Goal: Transaction & Acquisition: Purchase product/service

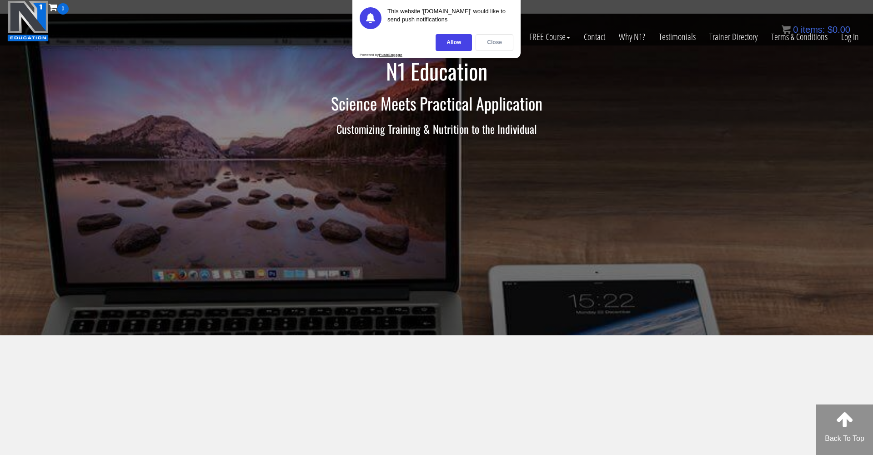
click at [489, 43] on div "Close" at bounding box center [495, 42] width 38 height 17
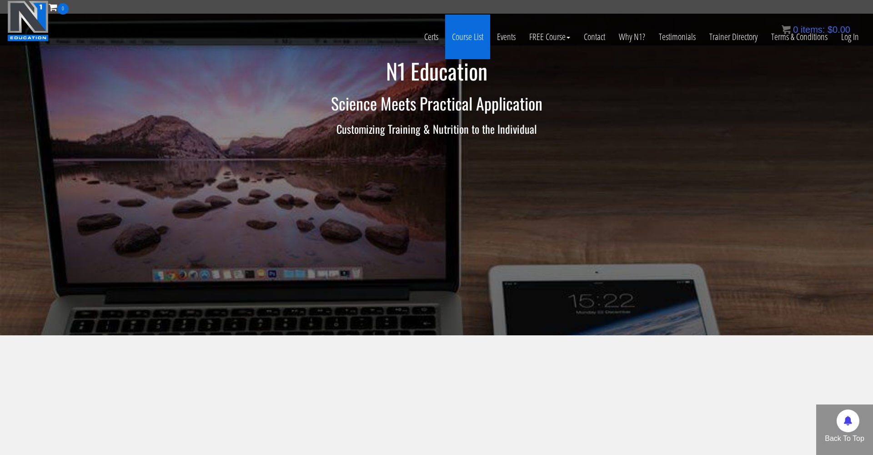
click at [467, 37] on link "Course List" at bounding box center [467, 37] width 45 height 45
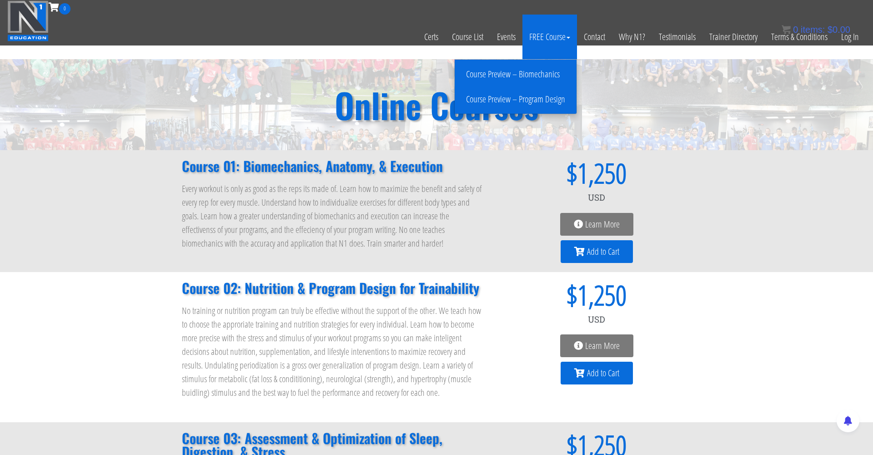
click at [538, 69] on link "Course Preview – Biomechanics" at bounding box center [515, 74] width 117 height 16
click at [538, 109] on li "Course Preview – Program Design" at bounding box center [516, 99] width 122 height 25
click at [534, 102] on link "Course Preview – Program Design" at bounding box center [515, 99] width 117 height 16
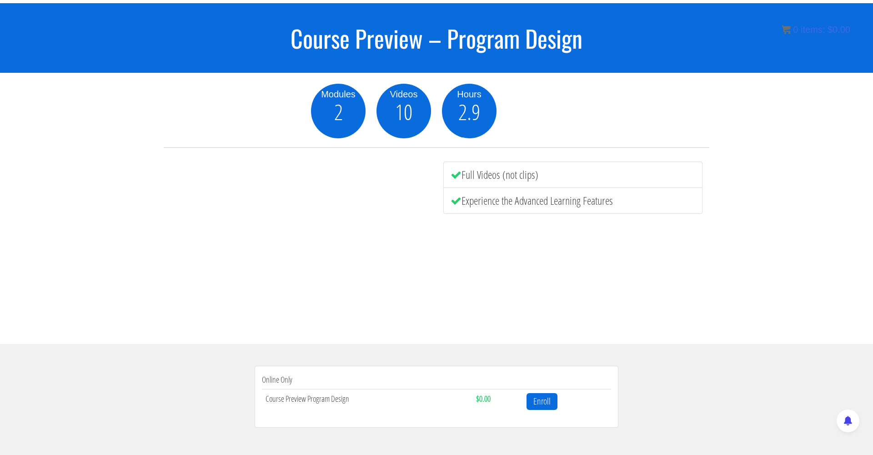
scroll to position [74, 0]
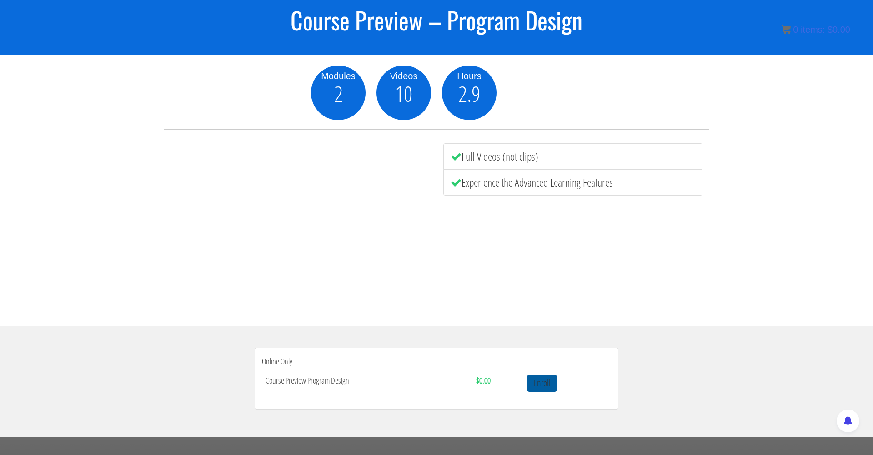
click at [547, 387] on link "Enroll" at bounding box center [542, 383] width 31 height 17
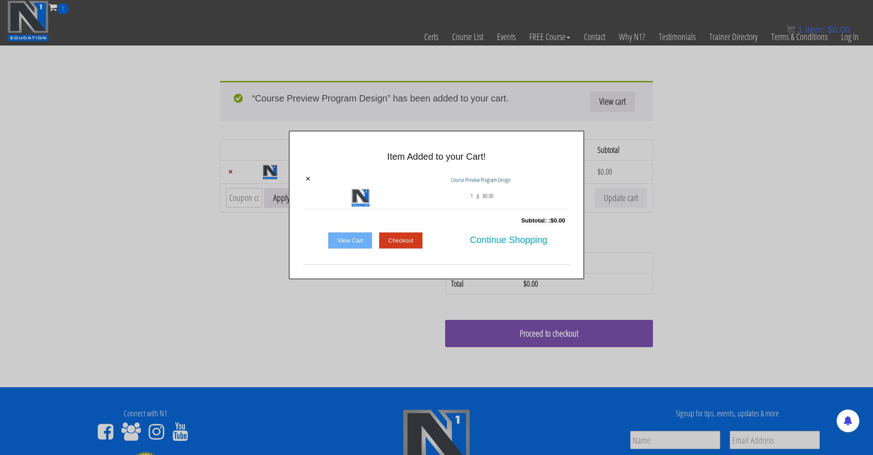
click at [402, 235] on link "Checkout" at bounding box center [401, 240] width 44 height 17
click at [517, 239] on span "Continue Shopping" at bounding box center [508, 239] width 77 height 19
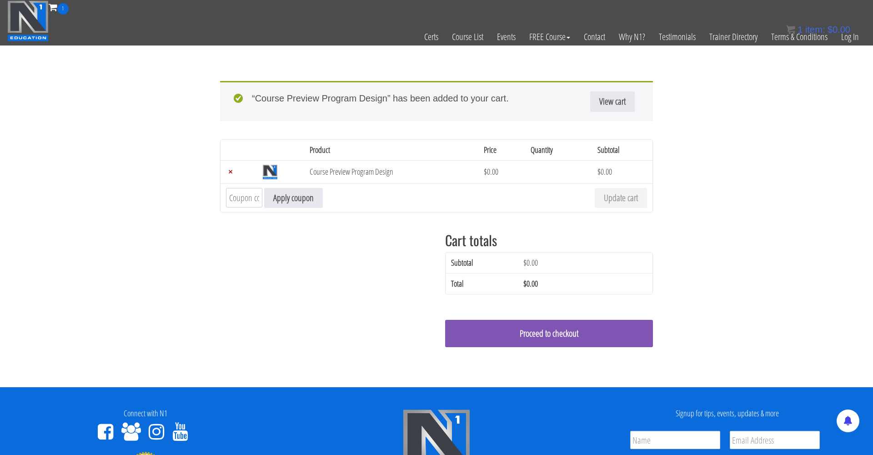
click at [402, 239] on div "Cart totals Subtotal $ 0.00 Total $ 0.00 Proceed to checkout" at bounding box center [436, 294] width 433 height 142
click at [224, 277] on div "Cart totals Subtotal $ 0.00 Total $ 0.00 Proceed to checkout" at bounding box center [436, 294] width 433 height 142
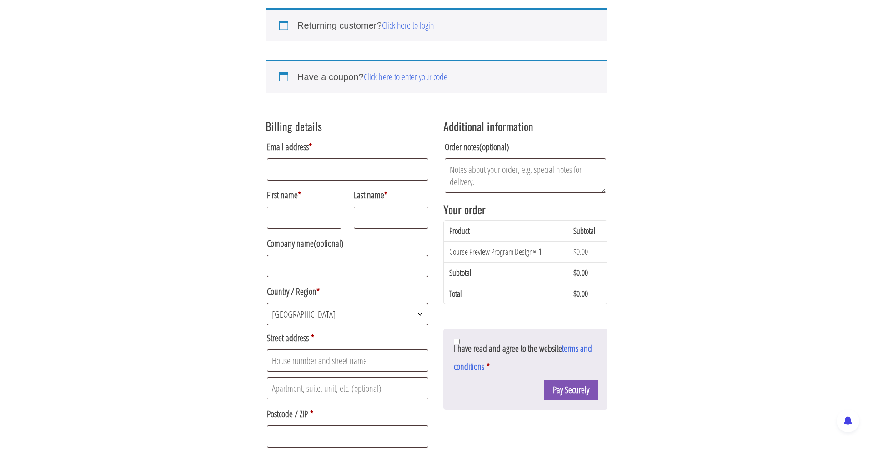
scroll to position [74, 0]
type input "julius.hindoe@gmail.com"
type input "Julius"
type input "Hindø"
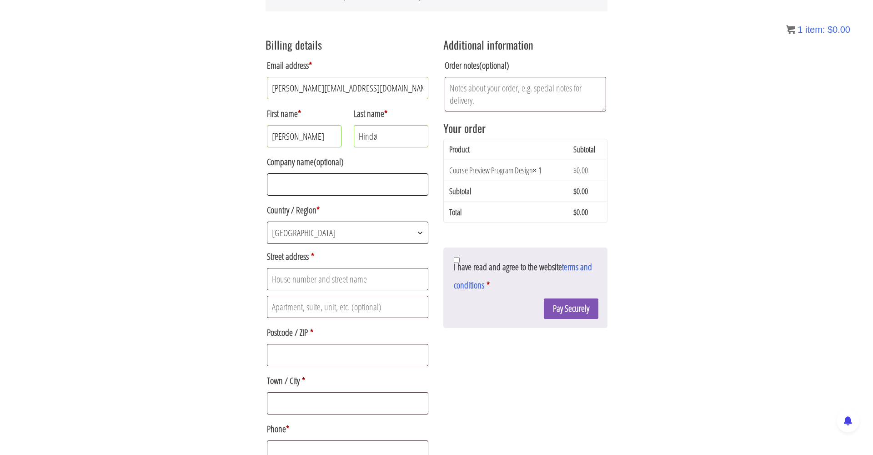
scroll to position [155, 0]
type input "A"
type input "Ivar Huit"
type input "Ivar Huitfeldts Gade 79, 3th"
type input "8200"
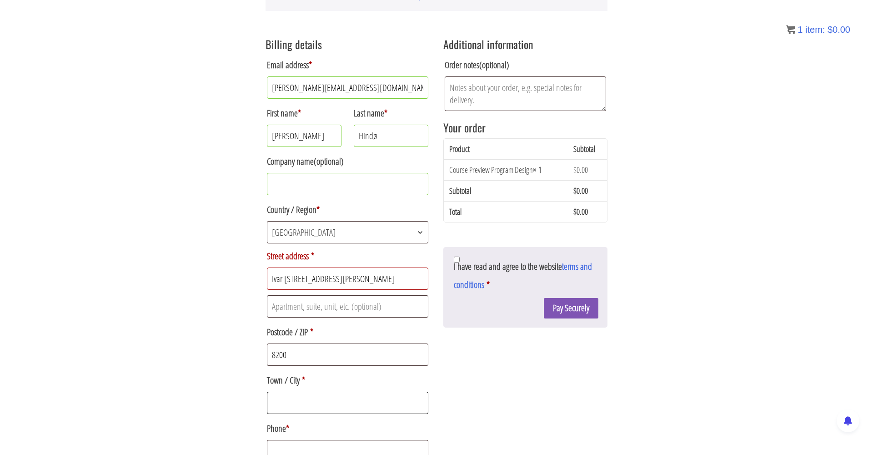
type input "Aarhus N"
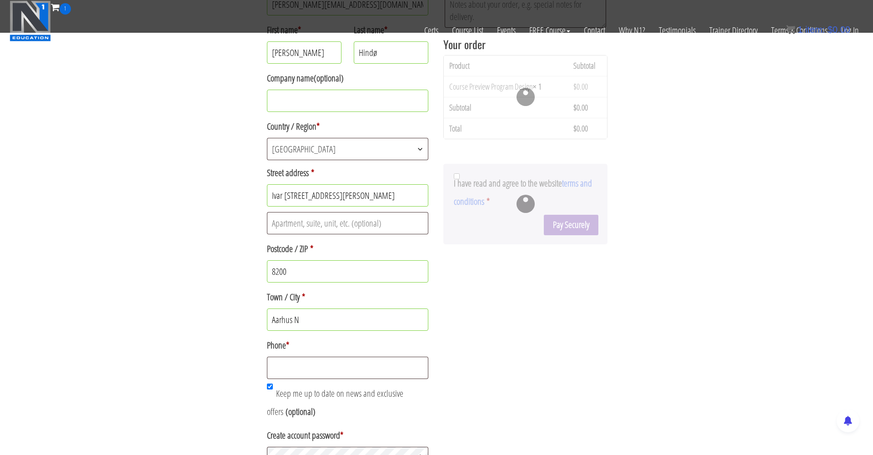
scroll to position [178, 0]
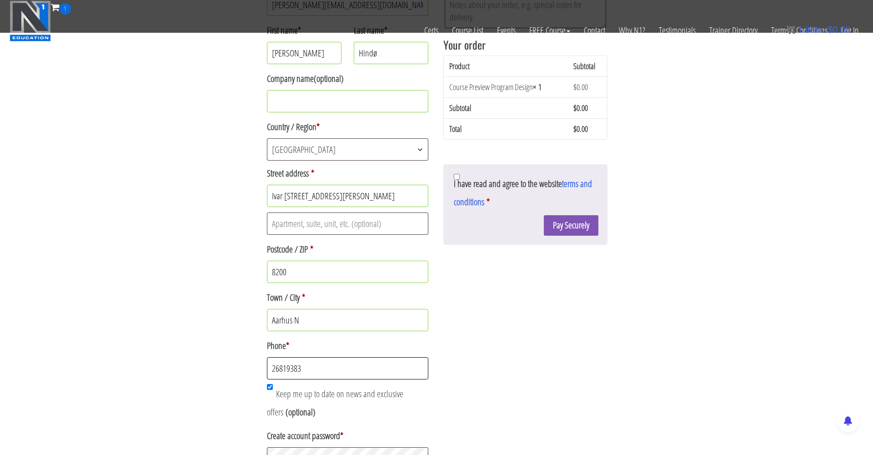
type input "26819383"
click at [196, 365] on div "Returning customer? Click here to login If you have shopped with us before, ple…" at bounding box center [436, 159] width 873 height 674
click at [270, 387] on input "Keep me up to date on news and exclusive offers (optional)" at bounding box center [270, 387] width 6 height 6
checkbox input "false"
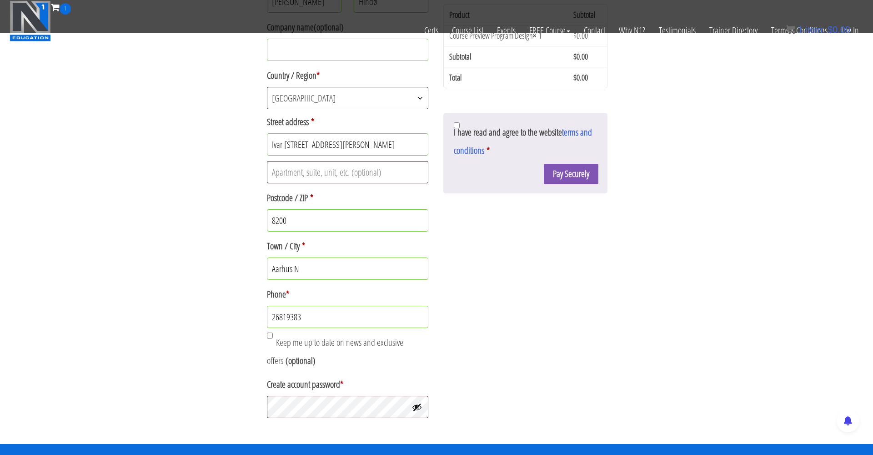
scroll to position [231, 0]
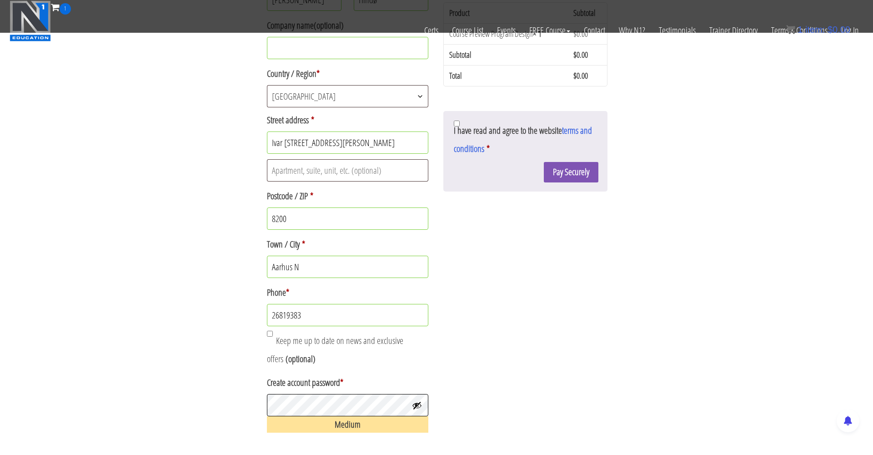
click at [569, 173] on button "Pay Securely" at bounding box center [571, 172] width 55 height 20
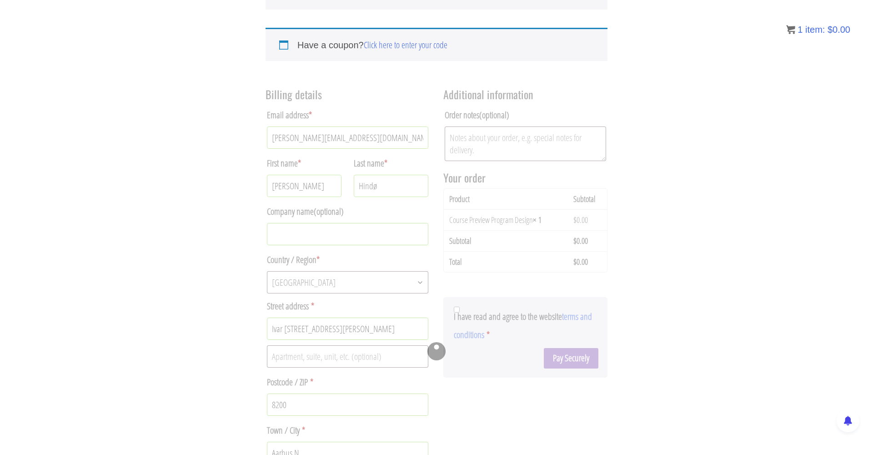
scroll to position [105, 0]
click at [457, 311] on div at bounding box center [437, 350] width 342 height 543
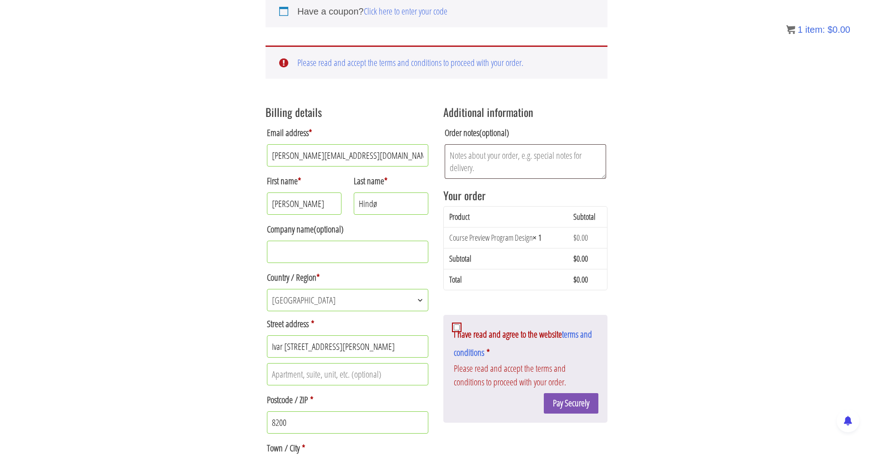
scroll to position [139, 0]
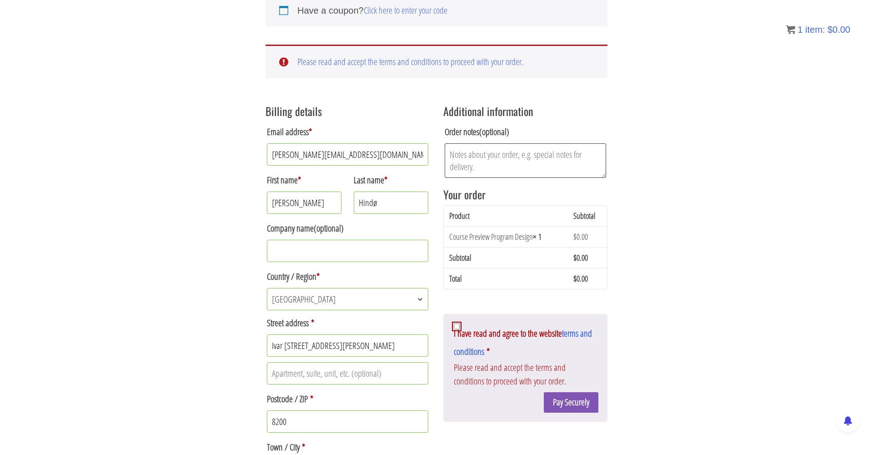
click at [460, 329] on span "I have read and agree to the website terms and conditions" at bounding box center [523, 342] width 138 height 30
click at [460, 329] on input "I have read and agree to the website terms and conditions *" at bounding box center [457, 326] width 6 height 6
checkbox input "true"
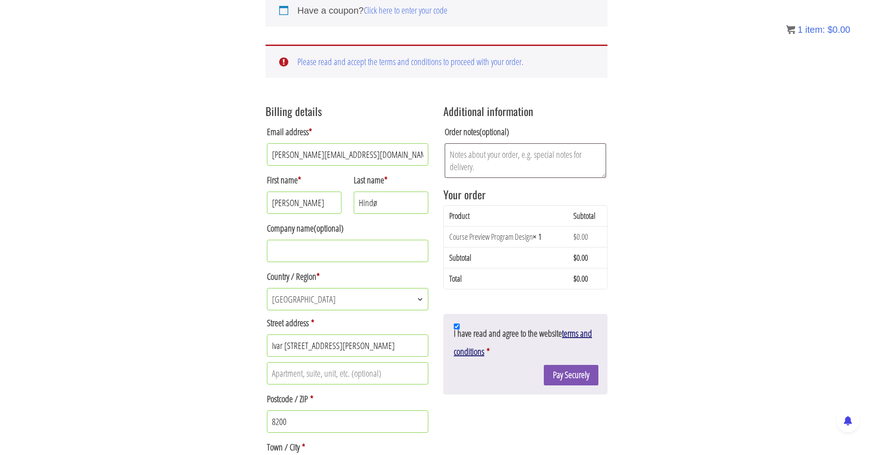
click at [580, 329] on link "terms and conditions" at bounding box center [523, 342] width 138 height 30
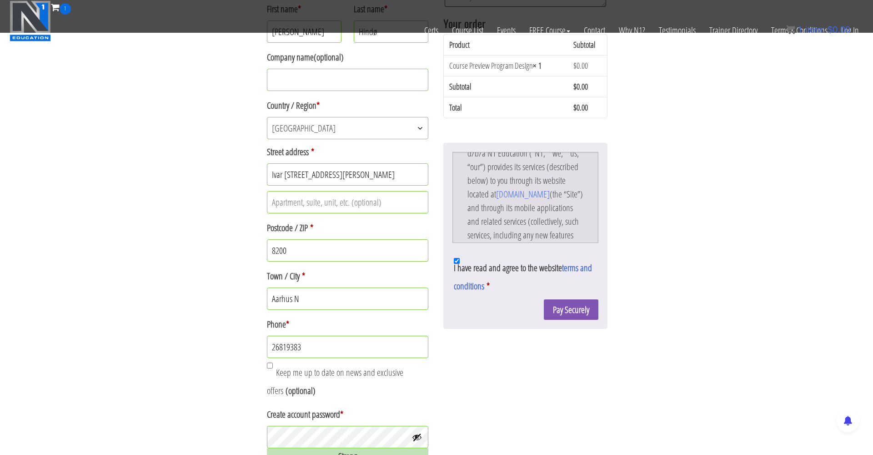
scroll to position [263, 0]
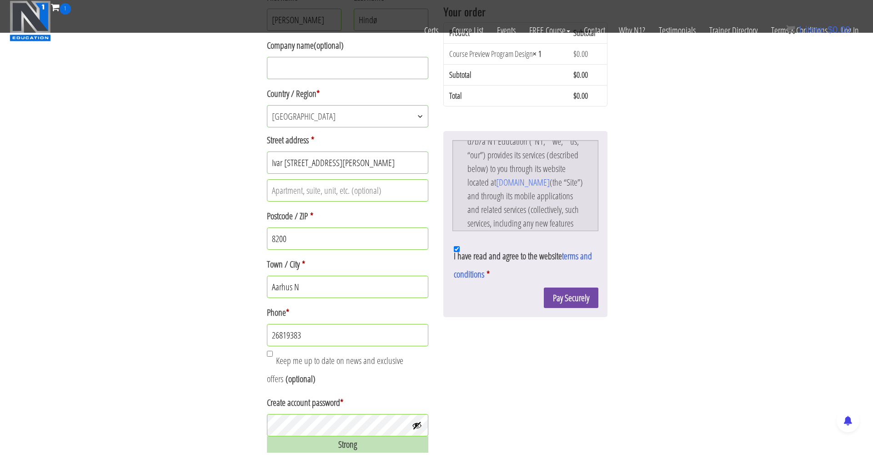
click at [560, 299] on button "Pay Securely" at bounding box center [571, 297] width 55 height 20
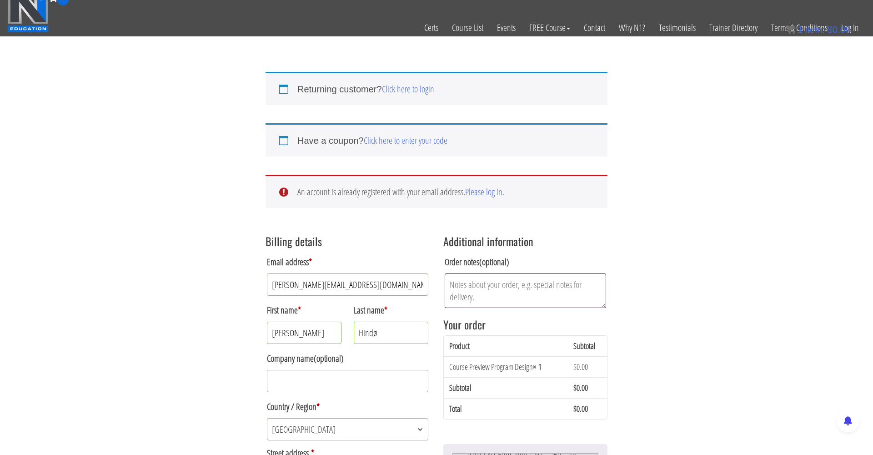
scroll to position [8, 0]
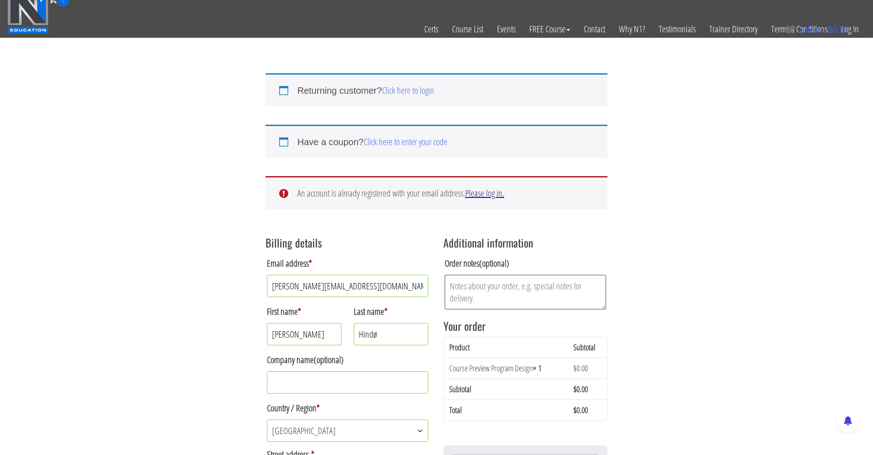
click at [488, 197] on link "Please log in." at bounding box center [484, 193] width 39 height 12
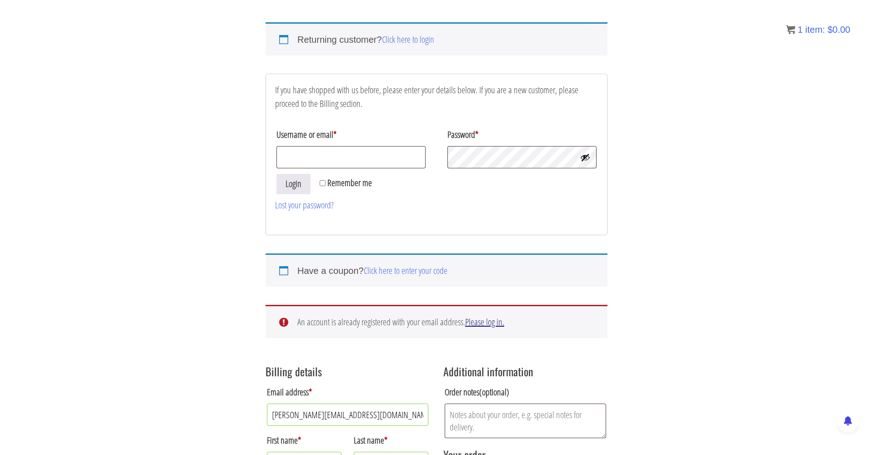
scroll to position [110, 0]
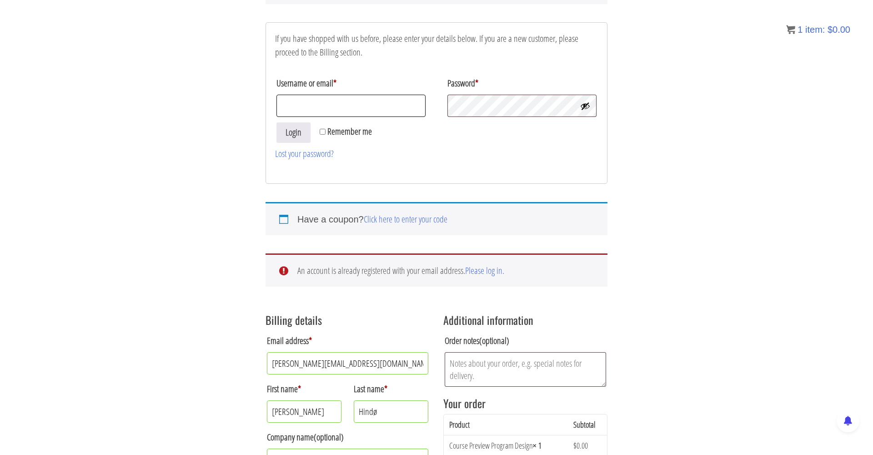
type input "julius.hindoe@gmail.com"
click at [322, 150] on link "Lost your password?" at bounding box center [304, 153] width 59 height 12
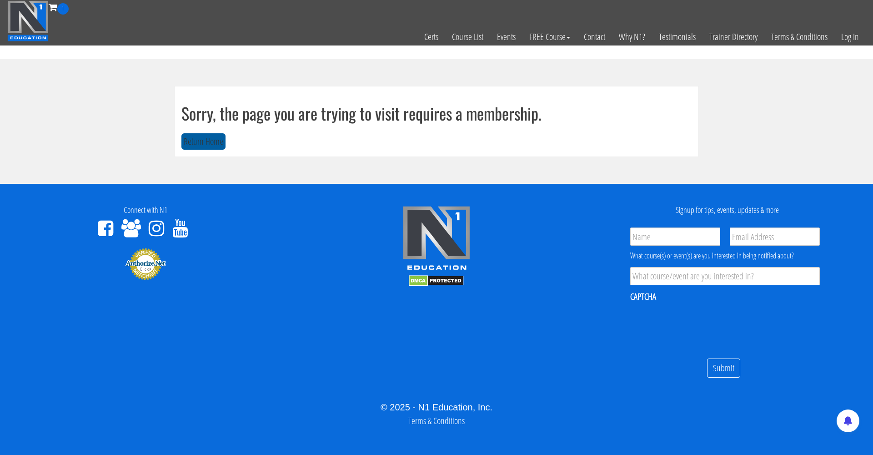
click at [213, 146] on button "Return Home" at bounding box center [203, 141] width 44 height 17
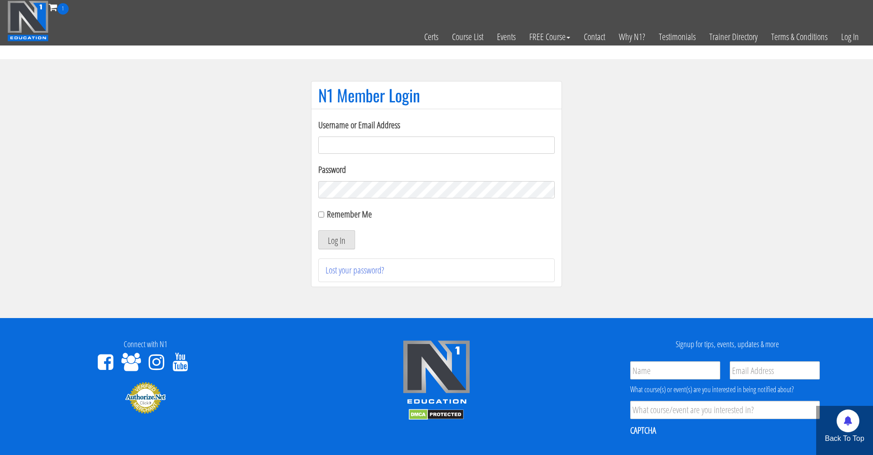
click at [290, 267] on section "N1 Member Login Username or Email Address Password Remember Me Log In Lost your…" at bounding box center [436, 188] width 873 height 259
click at [350, 271] on link "Lost your password?" at bounding box center [355, 270] width 59 height 12
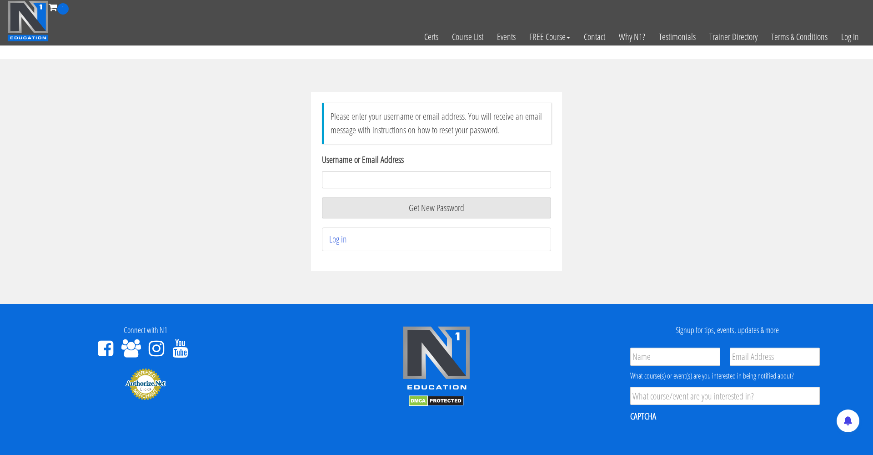
type input "julius.hindoe@gmail.com"
click at [413, 209] on button "Get New Password" at bounding box center [436, 207] width 229 height 21
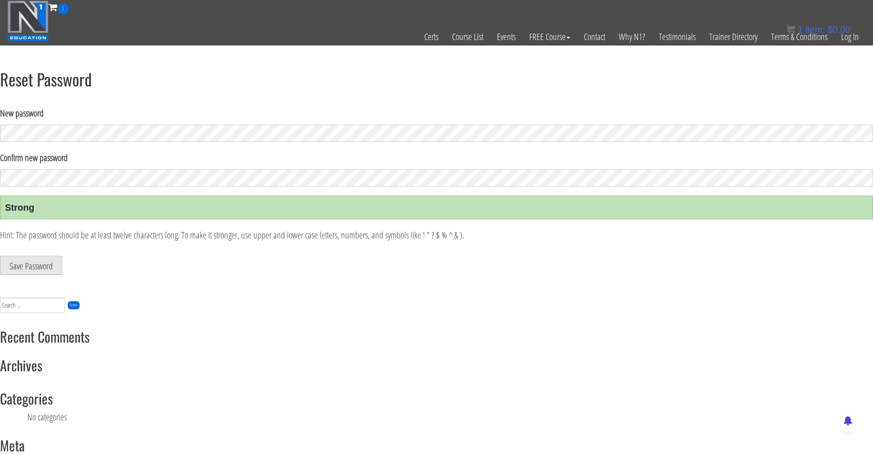
click at [36, 270] on button "Save Password" at bounding box center [31, 265] width 62 height 19
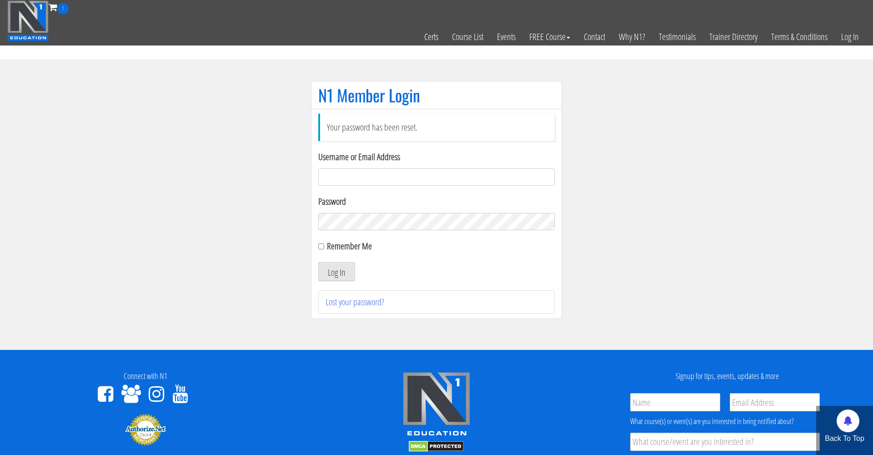
type input "julius.hindoe@gmail.com"
click at [338, 272] on button "Log In" at bounding box center [336, 271] width 37 height 19
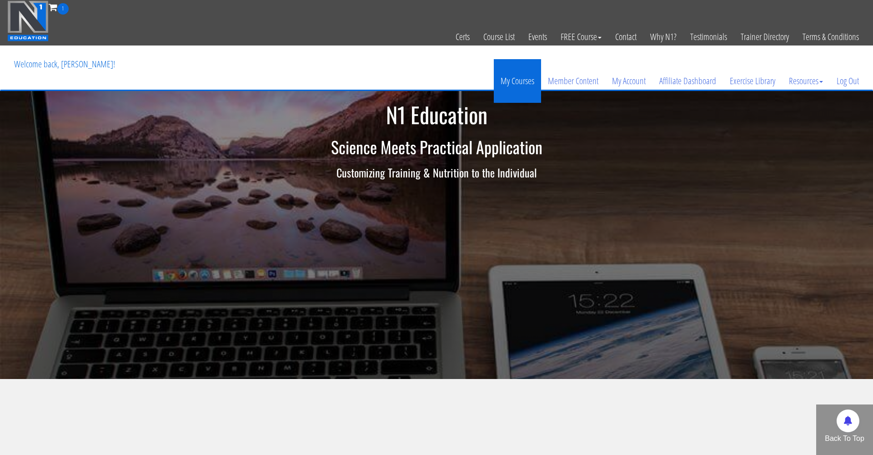
click at [519, 78] on link "My Courses" at bounding box center [517, 81] width 47 height 44
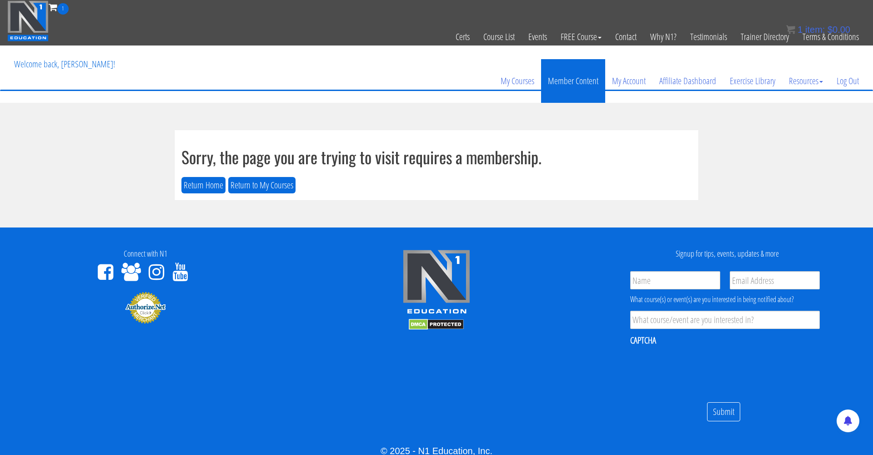
click at [592, 78] on link "Member Content" at bounding box center [573, 81] width 64 height 44
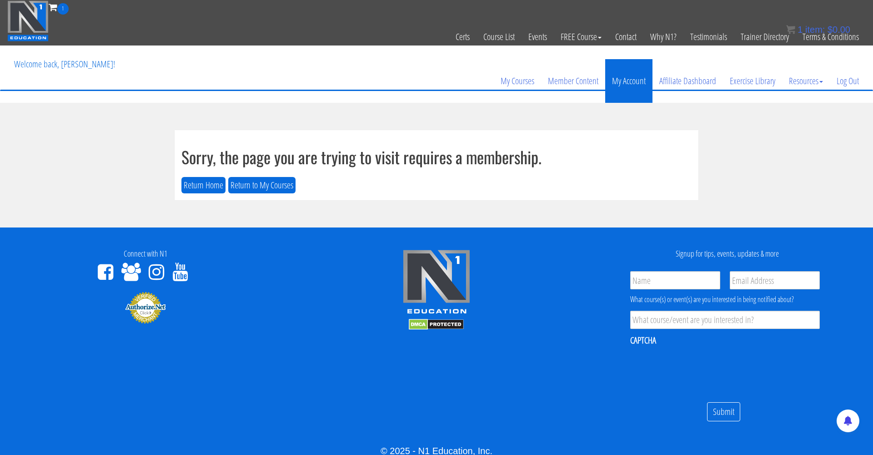
click at [637, 81] on link "My Account" at bounding box center [628, 81] width 47 height 44
click at [282, 183] on button "Return to My Courses" at bounding box center [261, 185] width 67 height 17
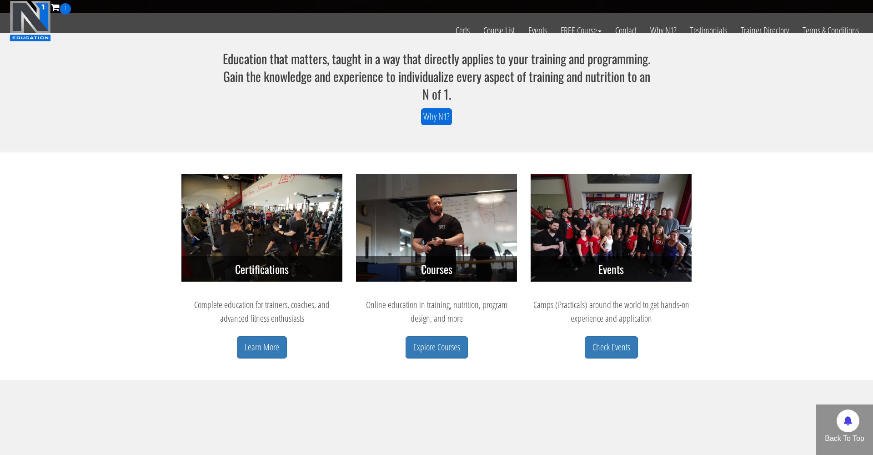
scroll to position [365, 0]
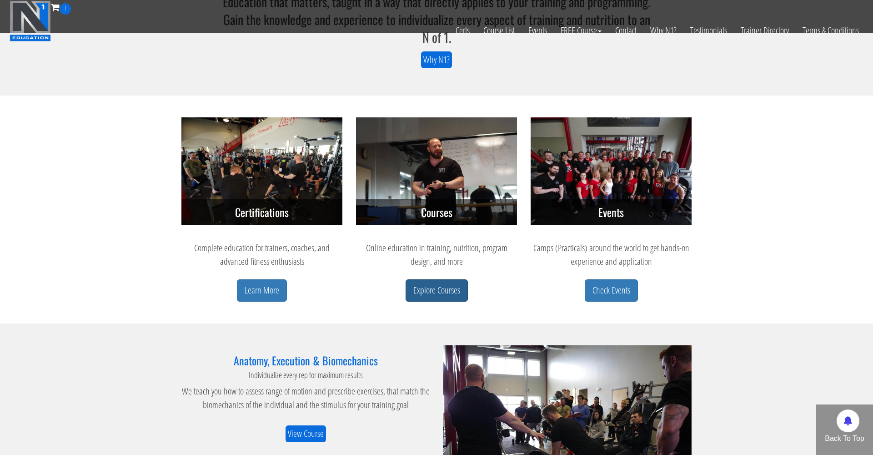
click at [421, 287] on link "Explore Courses" at bounding box center [437, 290] width 62 height 22
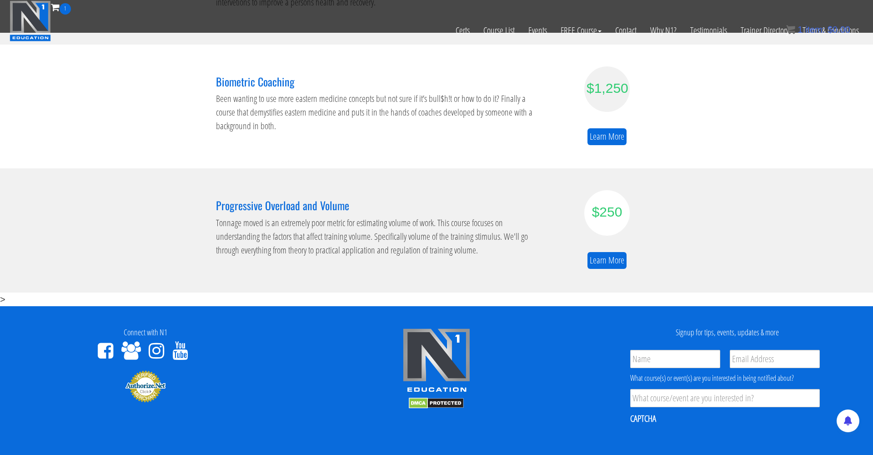
scroll to position [602, 0]
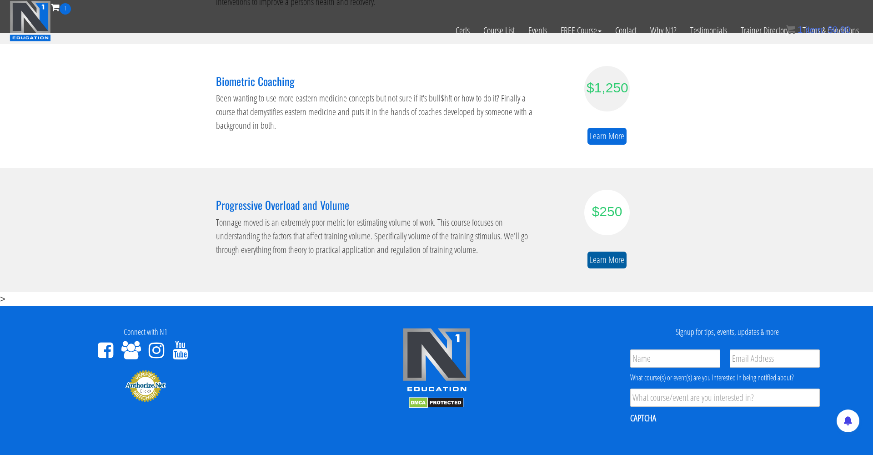
click at [598, 261] on link "Learn More" at bounding box center [607, 260] width 39 height 17
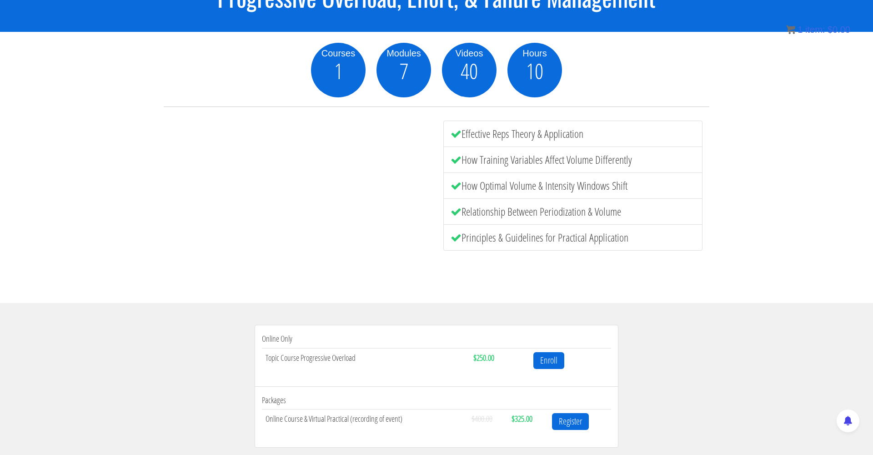
scroll to position [418, 0]
